Goal: Transaction & Acquisition: Purchase product/service

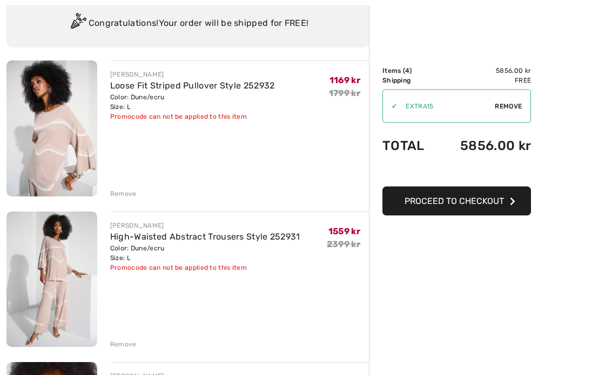
scroll to position [82, 0]
click at [130, 195] on div "Remove" at bounding box center [123, 193] width 26 height 10
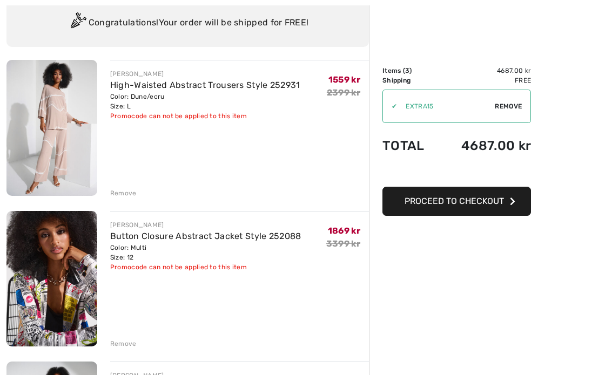
click at [125, 196] on div "Remove" at bounding box center [123, 193] width 26 height 10
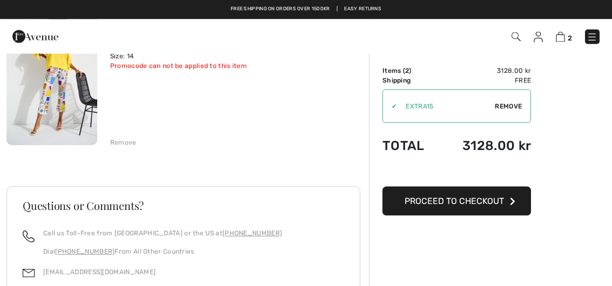
scroll to position [0, 0]
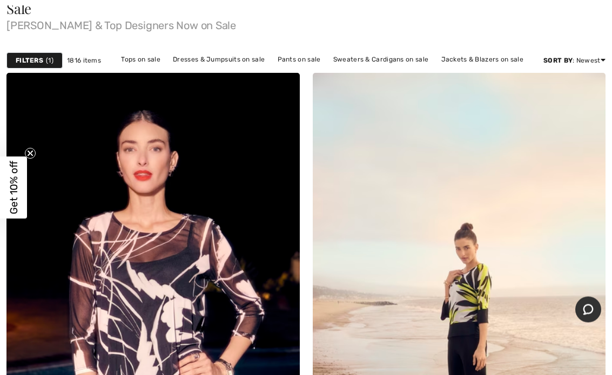
click at [12, 200] on span "Get 10% off" at bounding box center [14, 187] width 12 height 53
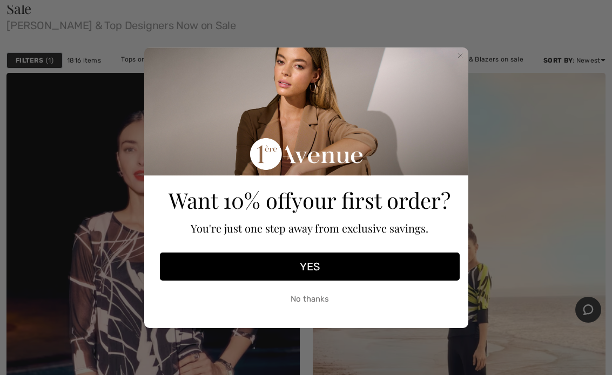
click at [361, 273] on button "YES" at bounding box center [310, 267] width 300 height 28
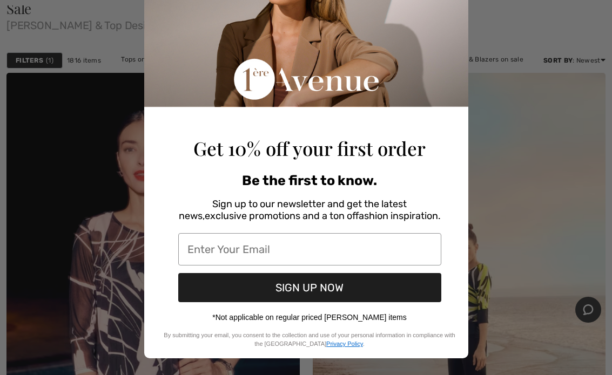
scroll to position [84, 0]
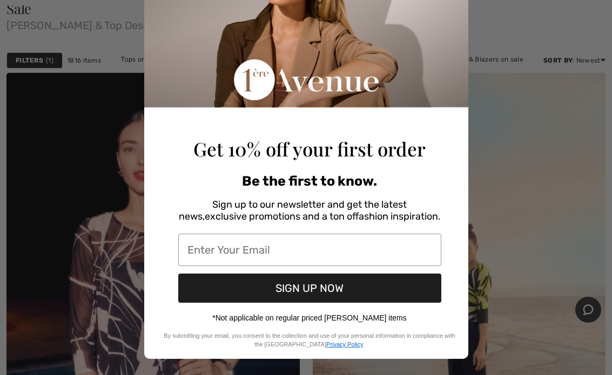
click at [213, 252] on input "Enter Your Email" at bounding box center [309, 250] width 263 height 32
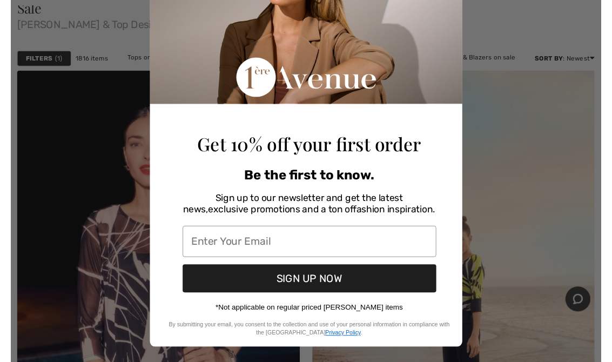
scroll to position [146, 0]
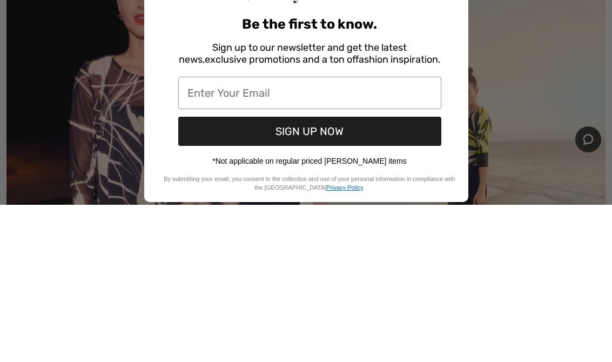
type input "maria@kubik.es"
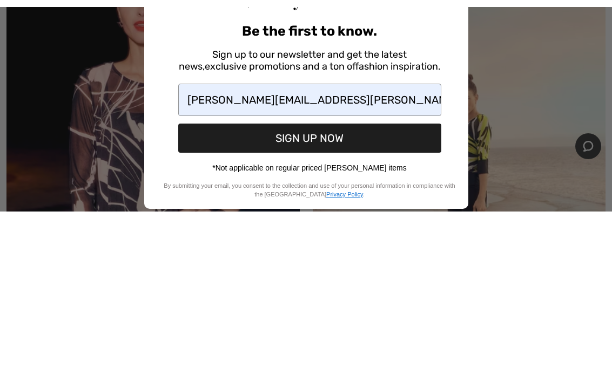
scroll to position [303, 0]
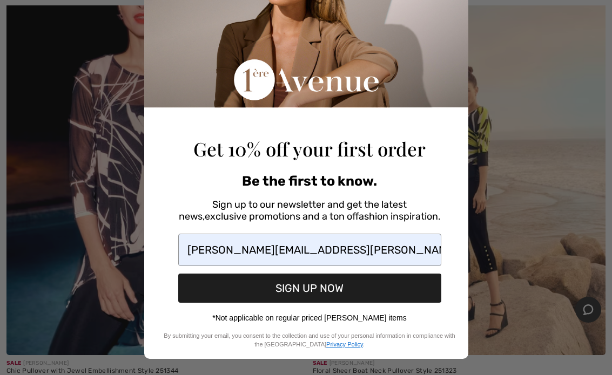
click at [335, 291] on button "SIGN UP NOW" at bounding box center [309, 288] width 263 height 29
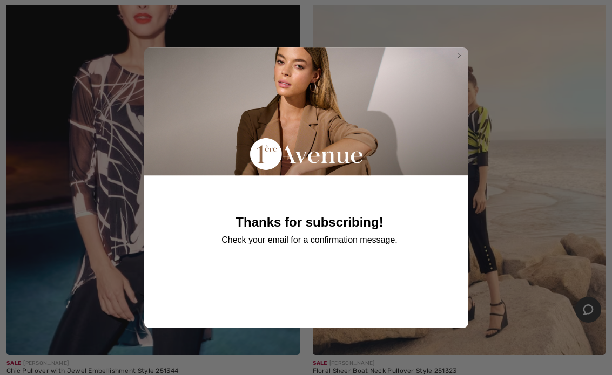
scroll to position [0, 0]
click at [462, 60] on circle "Close dialog" at bounding box center [460, 55] width 10 height 10
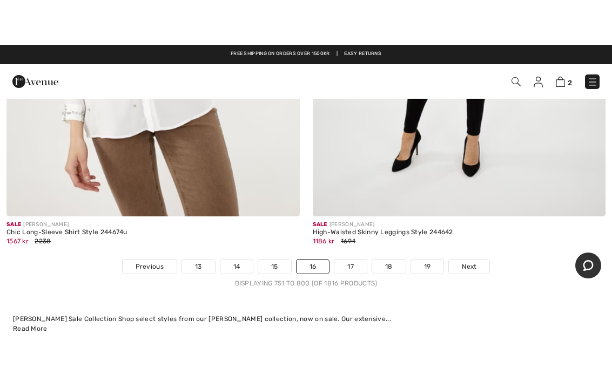
scroll to position [12623, 0]
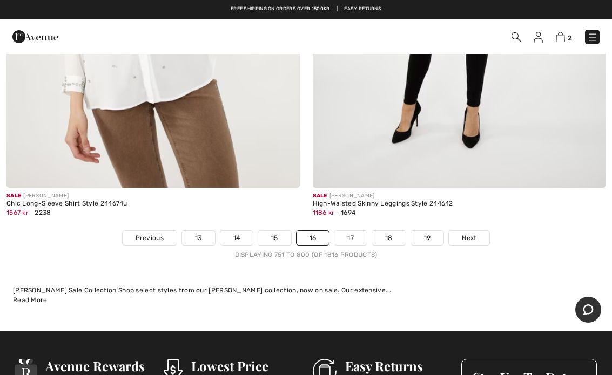
click at [476, 233] on span "Next" at bounding box center [469, 238] width 15 height 10
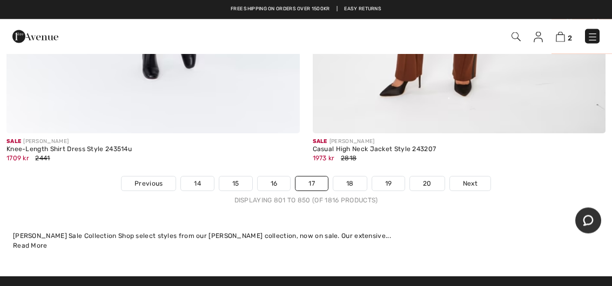
scroll to position [12587, 0]
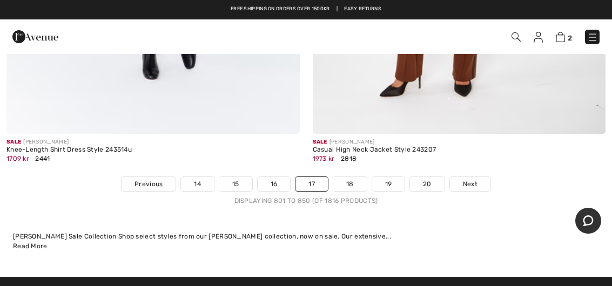
click at [474, 179] on span "Next" at bounding box center [470, 184] width 15 height 10
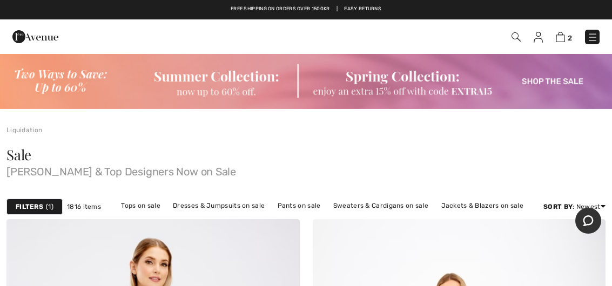
click at [562, 41] on img at bounding box center [560, 37] width 9 height 10
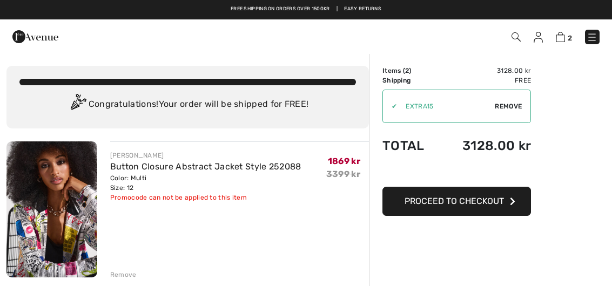
click at [510, 204] on icon "button" at bounding box center [512, 201] width 5 height 9
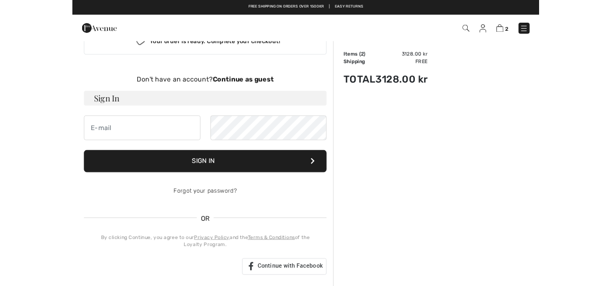
scroll to position [29, 0]
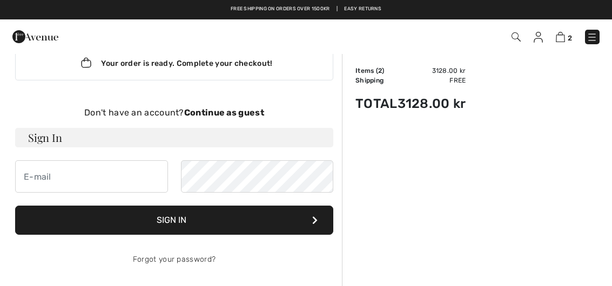
click at [238, 116] on strong "Continue as guest" at bounding box center [224, 112] width 80 height 10
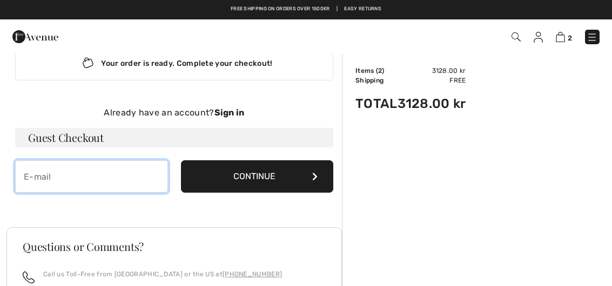
click at [108, 184] on input "email" at bounding box center [91, 176] width 153 height 32
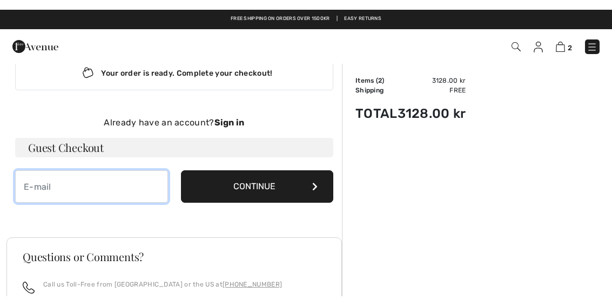
scroll to position [28, 0]
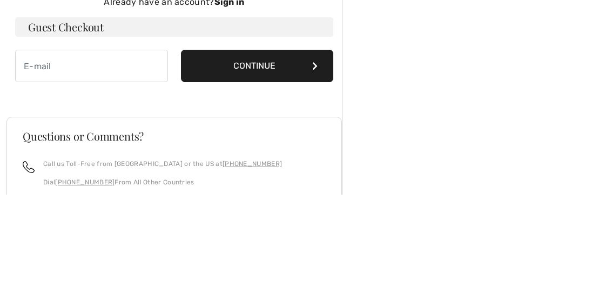
type input "maria@kubik.es"
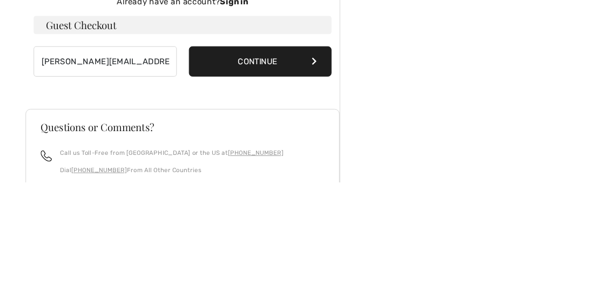
scroll to position [140, 0]
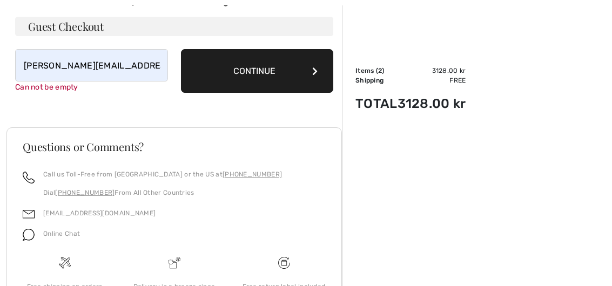
click at [289, 73] on button "Continue" at bounding box center [257, 71] width 153 height 44
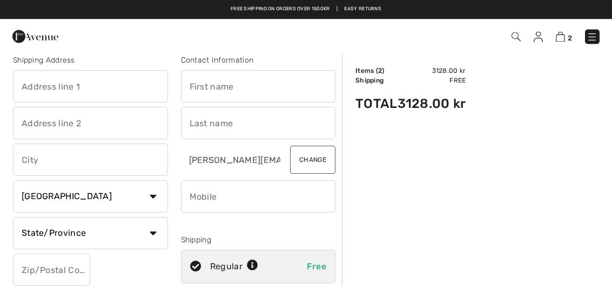
scroll to position [10, 0]
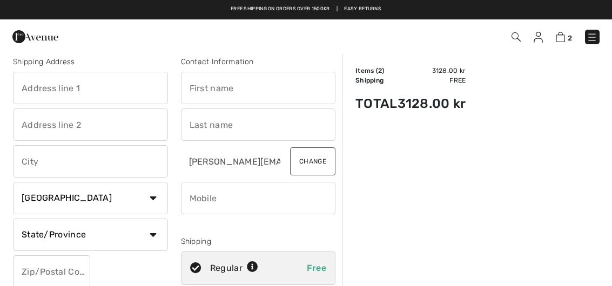
click at [157, 202] on select "Country Canada United States Afghanistan Aland Islands Albania Algeria American…" at bounding box center [90, 198] width 155 height 32
select select "SE"
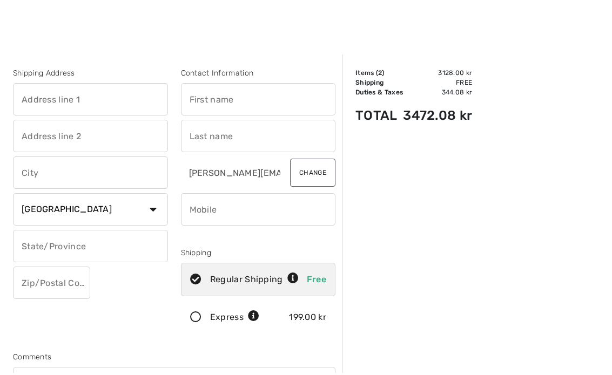
scroll to position [0, 0]
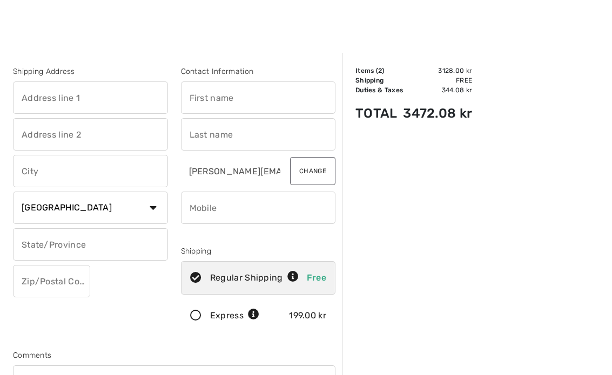
click at [72, 109] on input "text" at bounding box center [90, 98] width 155 height 32
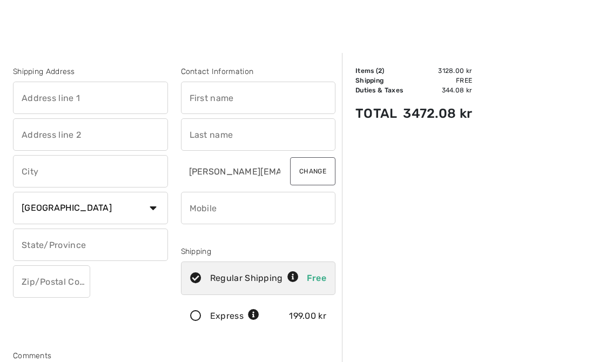
type input "Bragevägen 2/b"
type input "Djursholm"
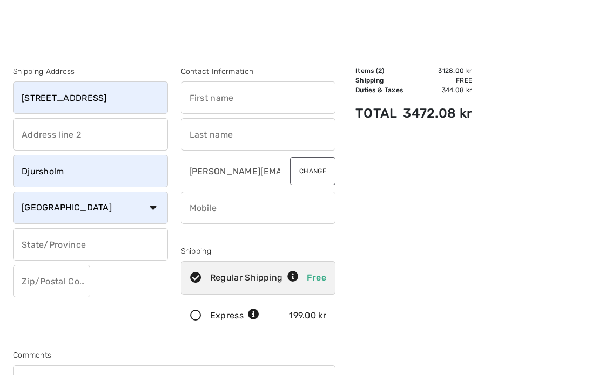
type input "18264"
type input "Maria"
type input "Kubik"
type input "0731561117"
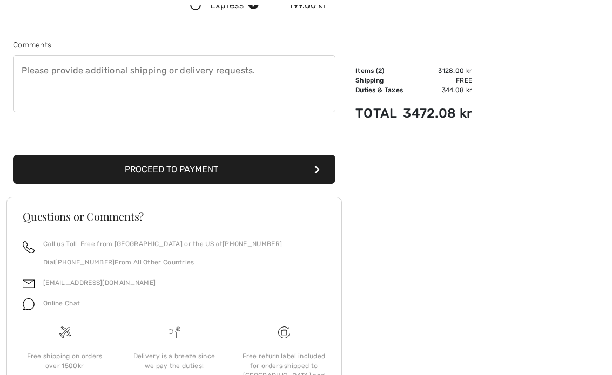
scroll to position [311, 0]
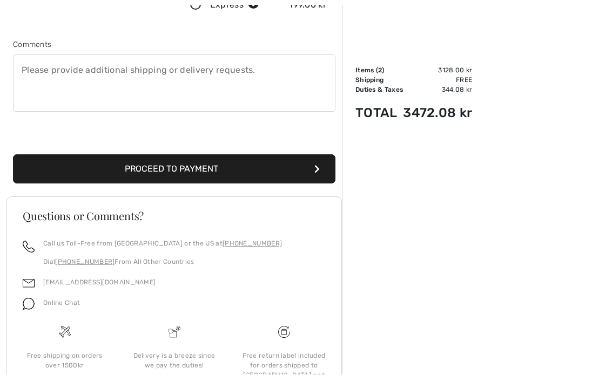
click at [319, 170] on icon "submit" at bounding box center [316, 169] width 5 height 9
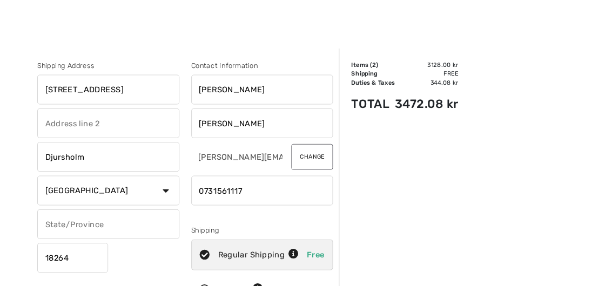
scroll to position [380, 0]
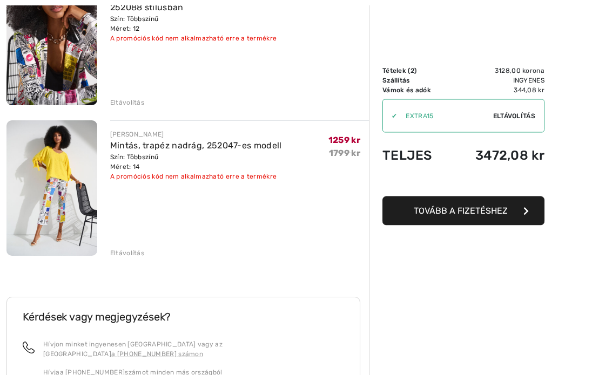
scroll to position [172, 0]
click at [199, 149] on font "Mintás, trapéz nadrág, 252047-es modell" at bounding box center [196, 145] width 172 height 10
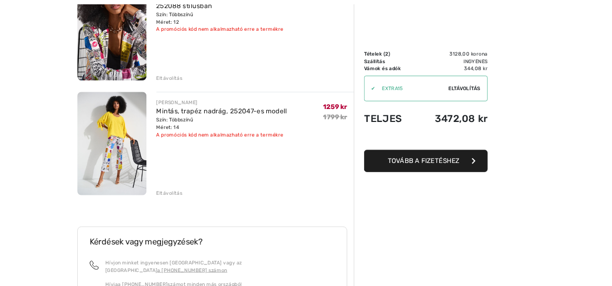
scroll to position [228, 0]
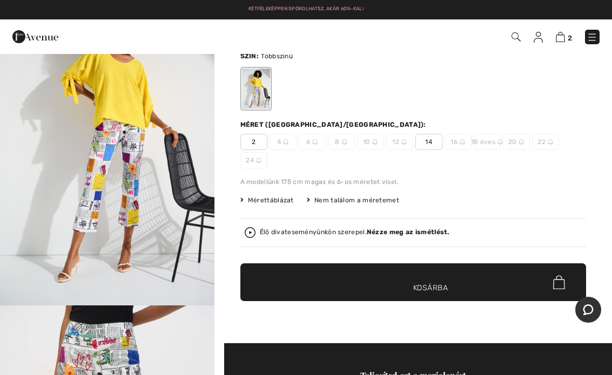
scroll to position [71, 0]
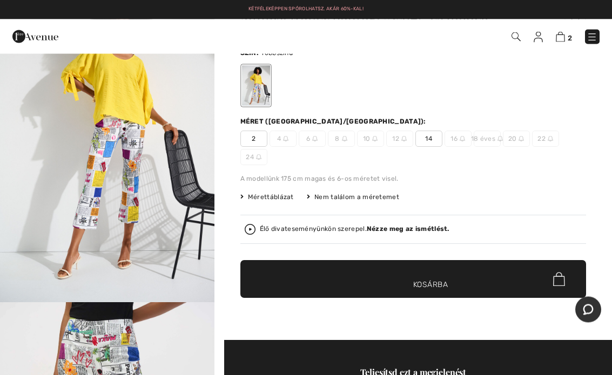
click at [273, 201] on span "Mérettáblázat" at bounding box center [266, 198] width 53 height 10
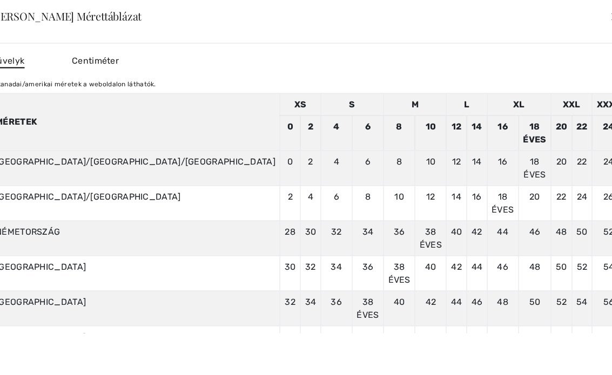
click at [610, 25] on font "✕" at bounding box center [615, 17] width 11 height 16
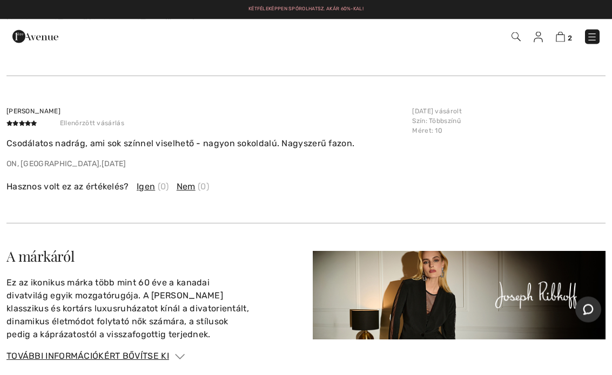
scroll to position [2114, 0]
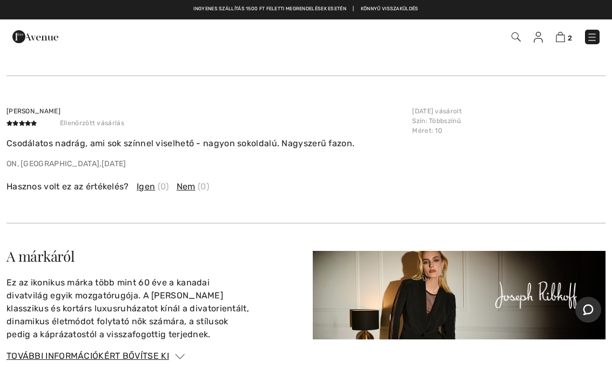
click at [194, 181] on font "Nem" at bounding box center [186, 186] width 19 height 10
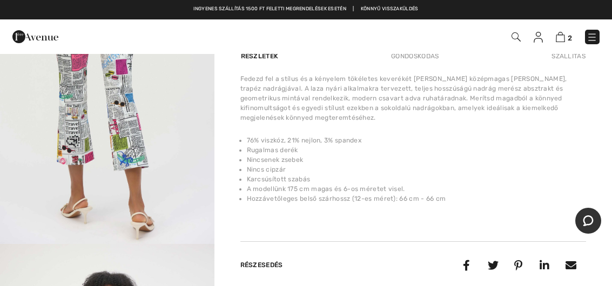
scroll to position [333, 0]
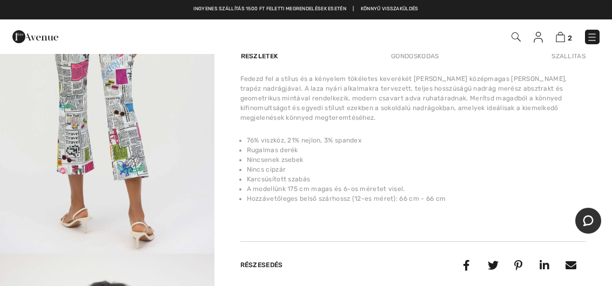
click at [141, 167] on img "3 / 5" at bounding box center [107, 92] width 214 height 321
click at [564, 34] on img at bounding box center [560, 37] width 9 height 10
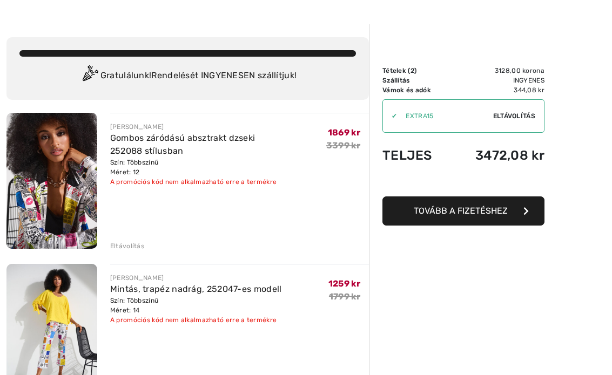
scroll to position [29, 0]
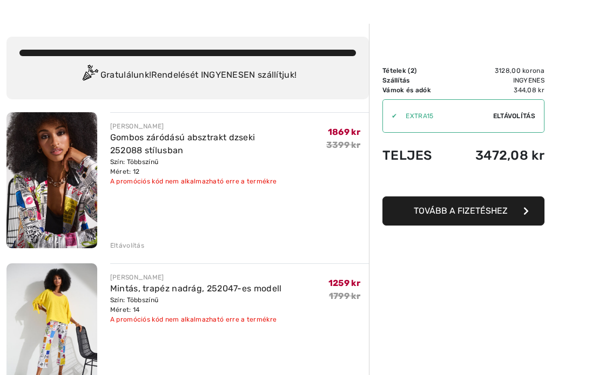
click at [189, 134] on font "Gombos záródású absztrakt dzseki 252088 stílusban" at bounding box center [182, 143] width 145 height 23
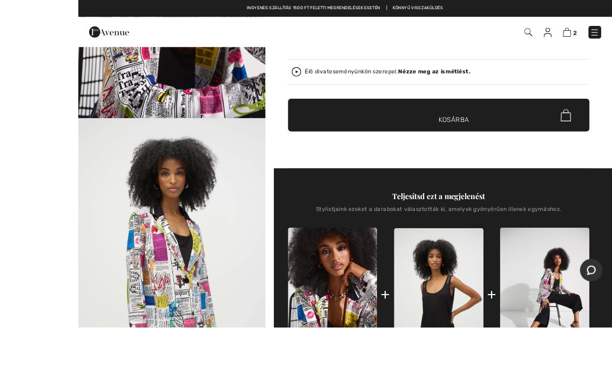
scroll to position [346, 0]
